Goal: Task Accomplishment & Management: Complete application form

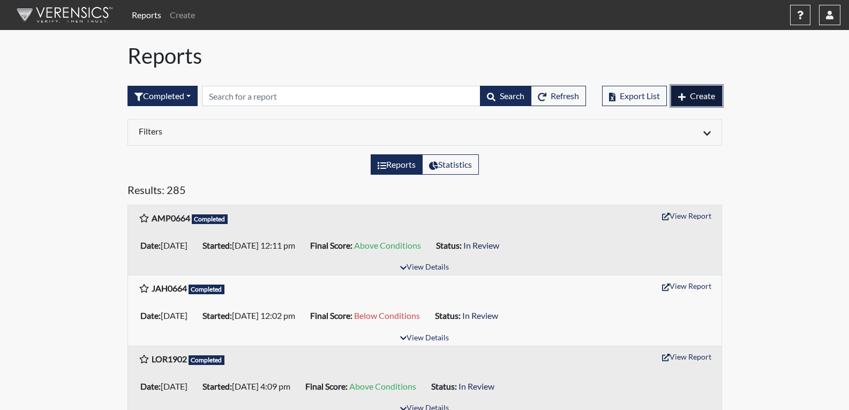
click at [711, 94] on span "Create" at bounding box center [702, 96] width 25 height 10
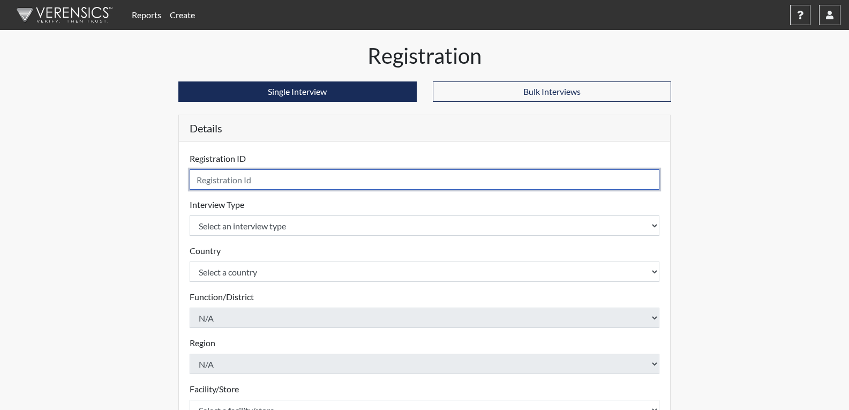
click at [235, 176] on input "text" at bounding box center [425, 179] width 470 height 20
type input "JDR8439"
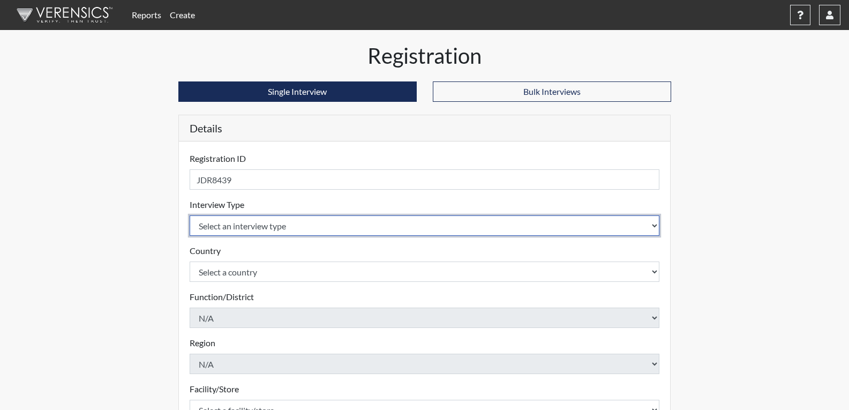
click at [270, 229] on body "Reports Create Help Center × Verensics Best Practices How to successfully use t…" at bounding box center [424, 205] width 849 height 410
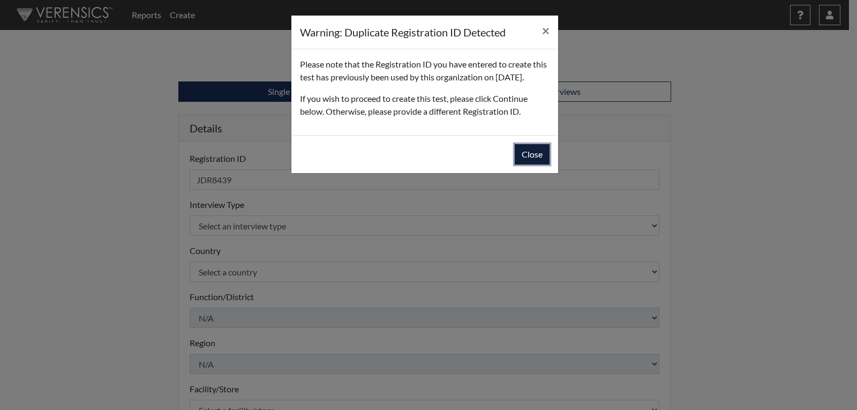
drag, startPoint x: 522, startPoint y: 168, endPoint x: 450, endPoint y: 194, distance: 76.4
click at [521, 164] on button "Close" at bounding box center [532, 154] width 35 height 20
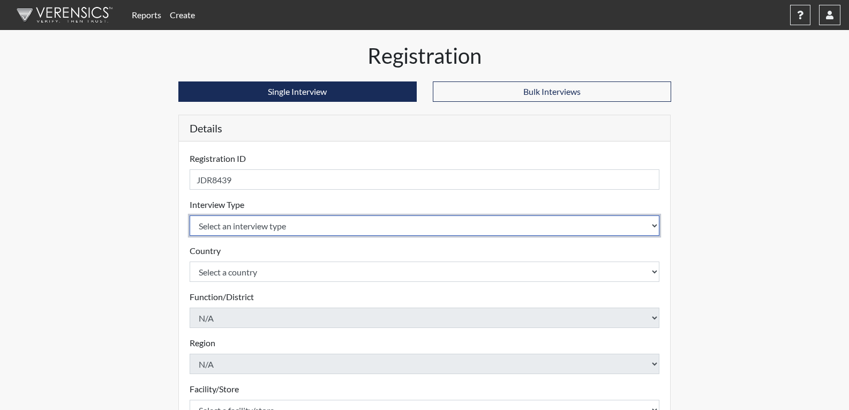
click at [264, 225] on select "Select an interview type Corrections Pre-Employment" at bounding box center [425, 225] width 470 height 20
select select "ff733e93-e1bf-11ea-9c9f-0eff0cf7eb8f"
click at [190, 215] on select "Select an interview type Corrections Pre-Employment" at bounding box center [425, 225] width 470 height 20
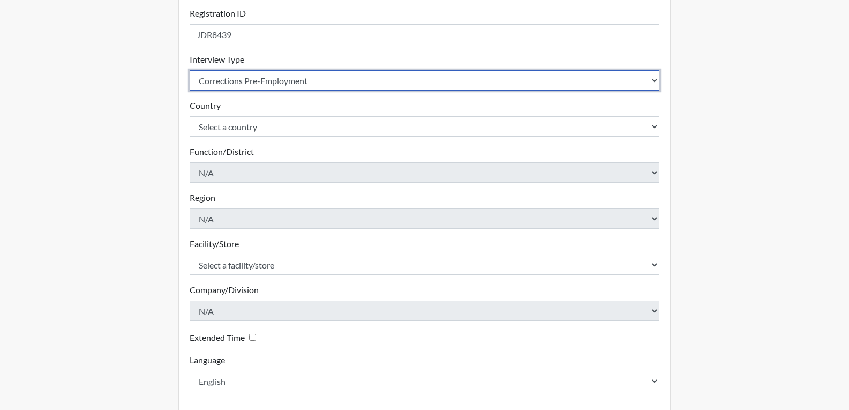
scroll to position [161, 0]
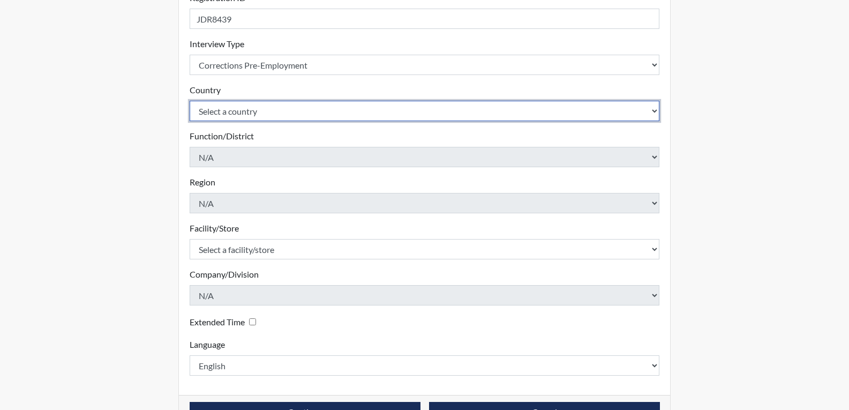
click at [256, 114] on select "Select a country [GEOGRAPHIC_DATA] [GEOGRAPHIC_DATA]" at bounding box center [425, 111] width 470 height 20
select select "united-states-of-[GEOGRAPHIC_DATA]"
click at [190, 101] on select "Select a country [GEOGRAPHIC_DATA] [GEOGRAPHIC_DATA]" at bounding box center [425, 111] width 470 height 20
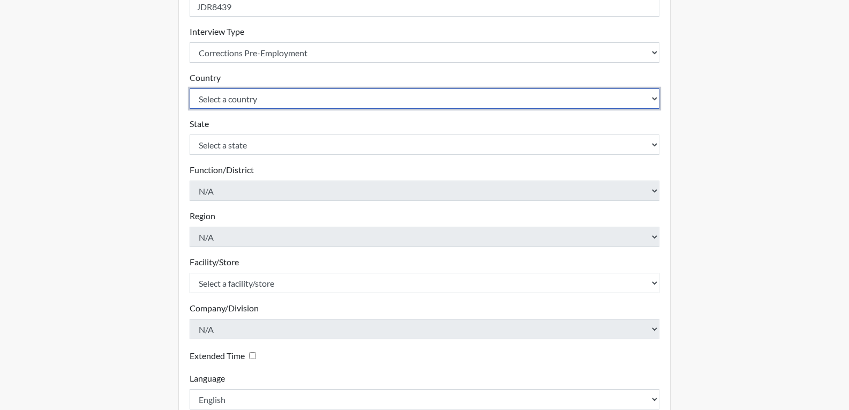
scroll to position [214, 0]
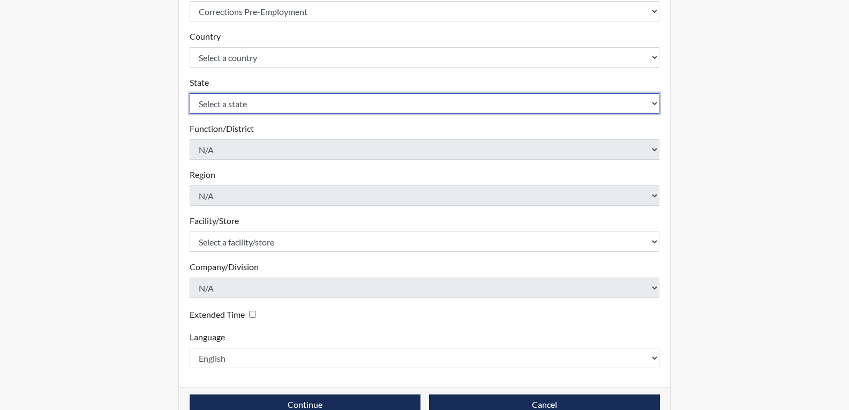
click at [270, 106] on select "Select a state [US_STATE] [US_STATE] [US_STATE] [US_STATE] [US_STATE] [US_STATE…" at bounding box center [425, 103] width 470 height 20
select select "GA"
click at [190, 93] on select "Select a state [US_STATE] [US_STATE] [US_STATE] [US_STATE] [US_STATE] [US_STATE…" at bounding box center [425, 103] width 470 height 20
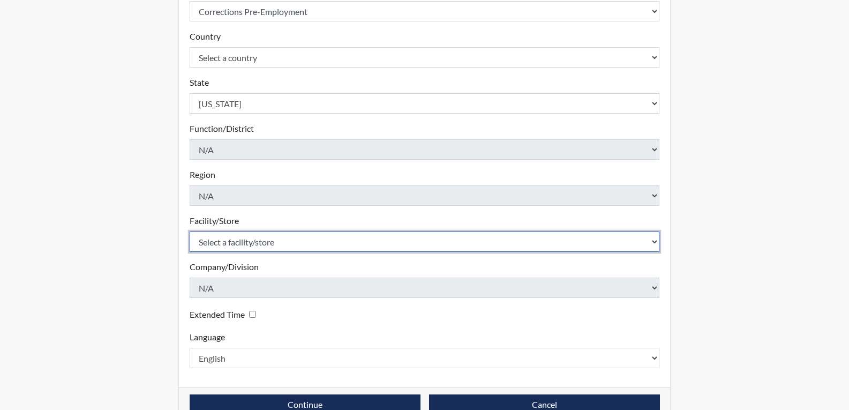
click at [257, 245] on select "Select a facility/store [PERSON_NAME]" at bounding box center [425, 241] width 470 height 20
select select "022d70d9-6788-4b21-95d9-d3ba1afe1ec8"
click at [190, 231] on select "Select a facility/store [PERSON_NAME]" at bounding box center [425, 241] width 470 height 20
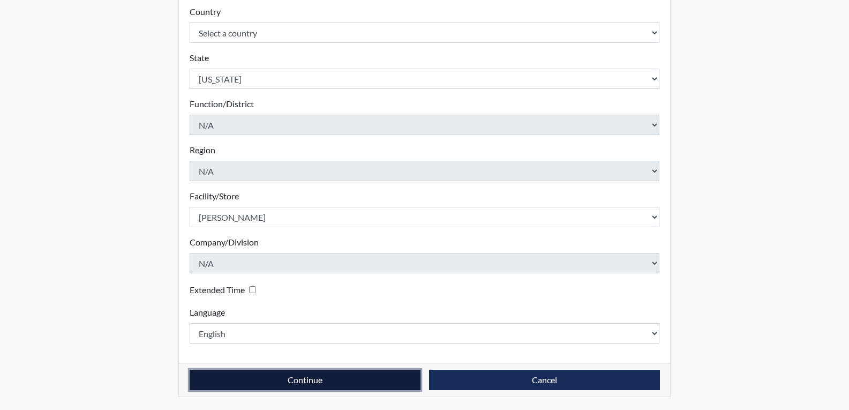
click at [346, 379] on button "Continue" at bounding box center [305, 380] width 231 height 20
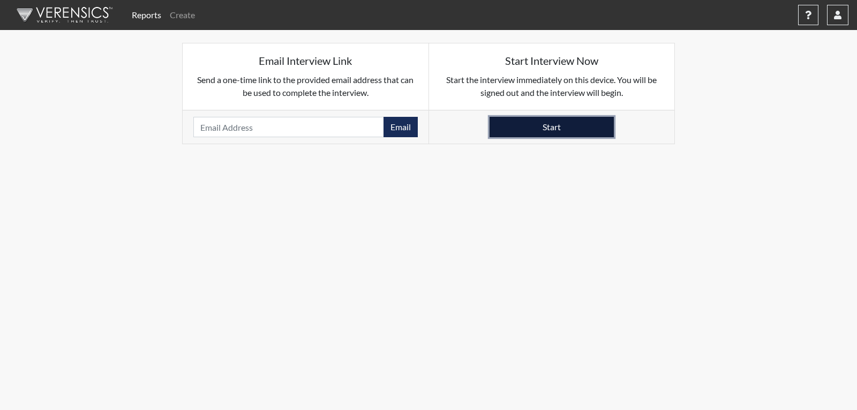
click at [582, 125] on button "Start" at bounding box center [552, 127] width 124 height 20
